Goal: Information Seeking & Learning: Learn about a topic

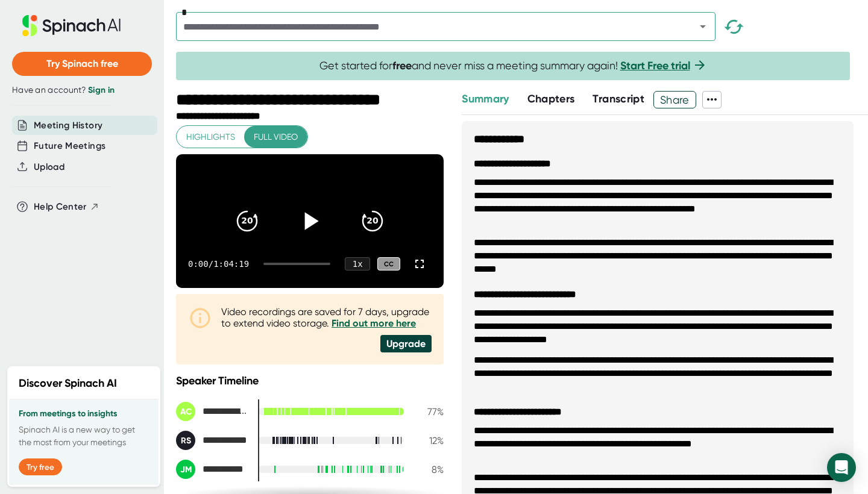
click at [307, 230] on icon at bounding box center [312, 220] width 14 height 17
click at [420, 271] on icon at bounding box center [419, 264] width 14 height 14
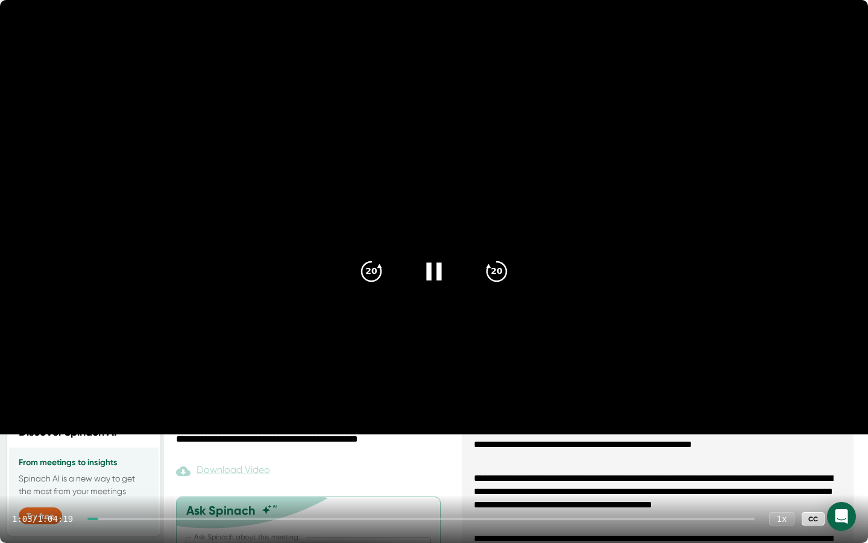
click at [174, 494] on div "1:03 / 1:04:19 1 x CC" at bounding box center [434, 518] width 868 height 48
click at [174, 494] on div "1:04 / 1:04:19 1 x CC" at bounding box center [434, 518] width 868 height 48
click at [174, 494] on div at bounding box center [420, 518] width 667 height 2
click at [197, 494] on div at bounding box center [420, 518] width 667 height 2
click at [843, 494] on icon at bounding box center [844, 518] width 8 height 8
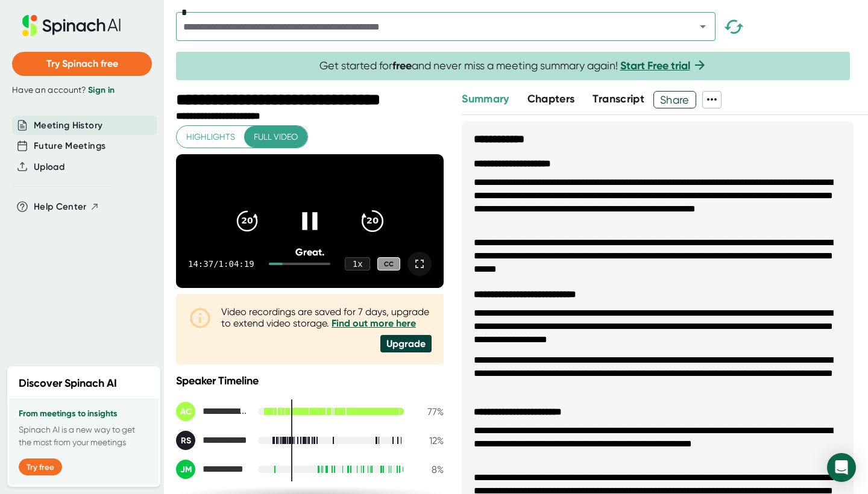
click at [360, 233] on div "20" at bounding box center [372, 221] width 51 height 51
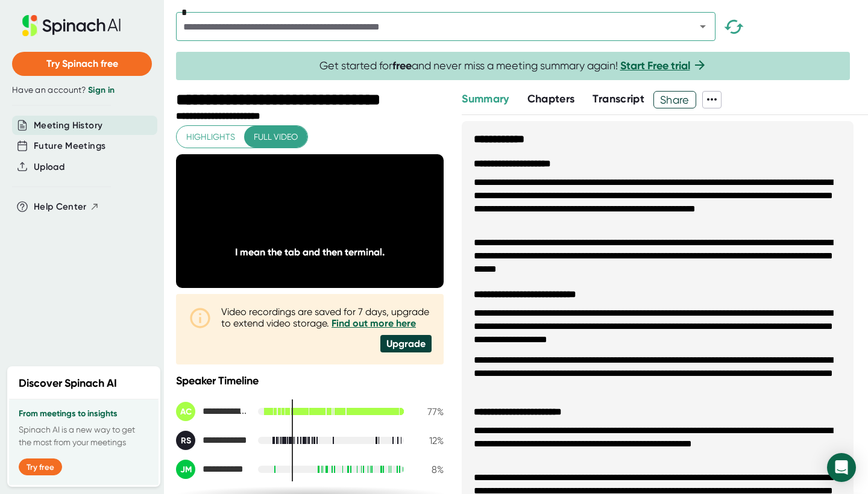
click at [333, 232] on div at bounding box center [310, 221] width 51 height 51
click at [329, 232] on div at bounding box center [310, 221] width 51 height 51
